Goal: Complete application form

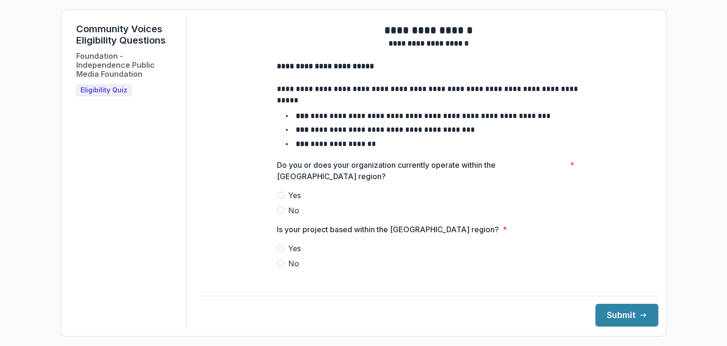
click at [281, 199] on span at bounding box center [281, 195] width 8 height 8
click at [279, 252] on span at bounding box center [281, 248] width 8 height 8
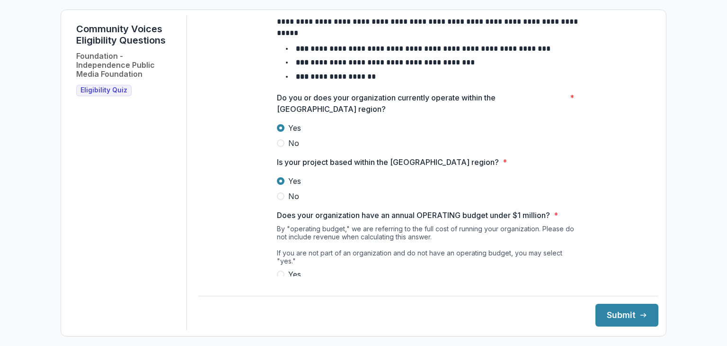
scroll to position [146, 0]
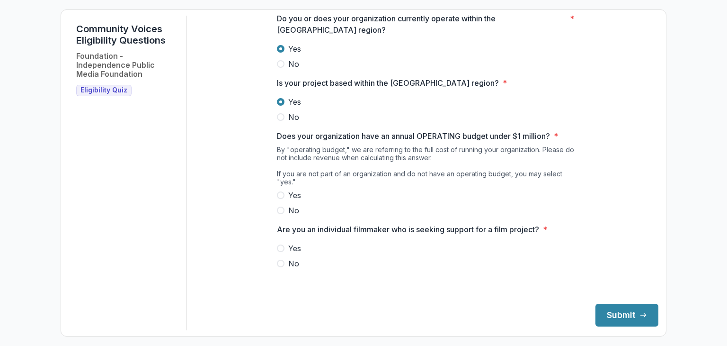
click at [278, 193] on span at bounding box center [281, 195] width 8 height 8
click at [279, 265] on span at bounding box center [281, 263] width 8 height 8
drag, startPoint x: 646, startPoint y: 320, endPoint x: 640, endPoint y: 320, distance: 6.2
click at [548, 320] on button "Submit" at bounding box center [626, 314] width 63 height 23
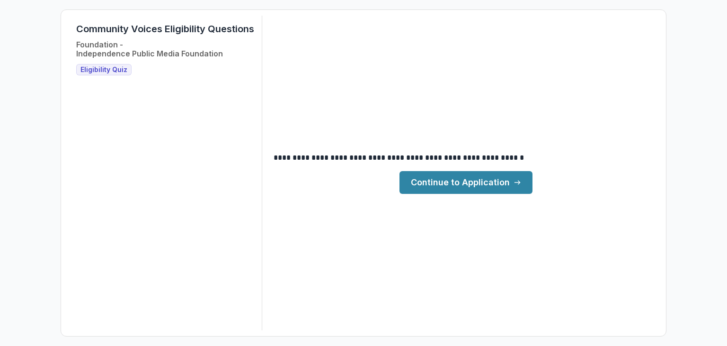
click at [451, 186] on link "Continue to Application" at bounding box center [466, 182] width 133 height 23
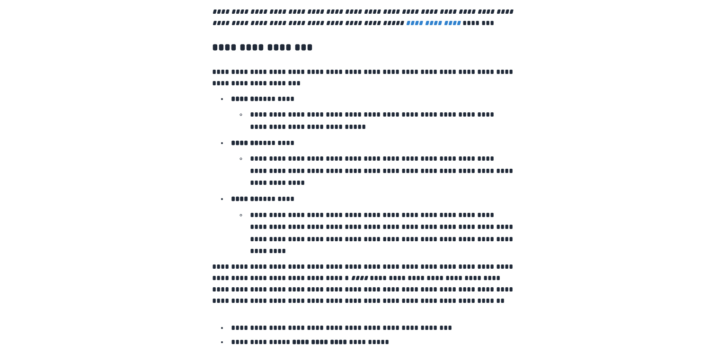
scroll to position [1621, 0]
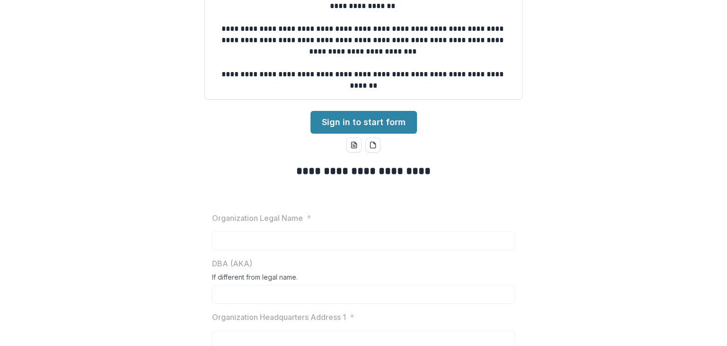
scroll to position [0, 0]
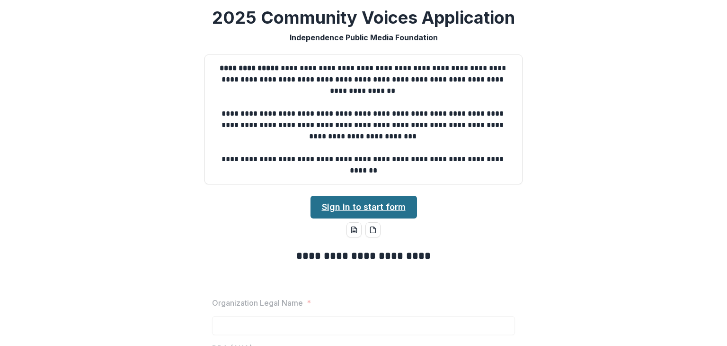
click at [334, 207] on link "Sign in to start form" at bounding box center [364, 206] width 107 height 23
